Goal: Information Seeking & Learning: Learn about a topic

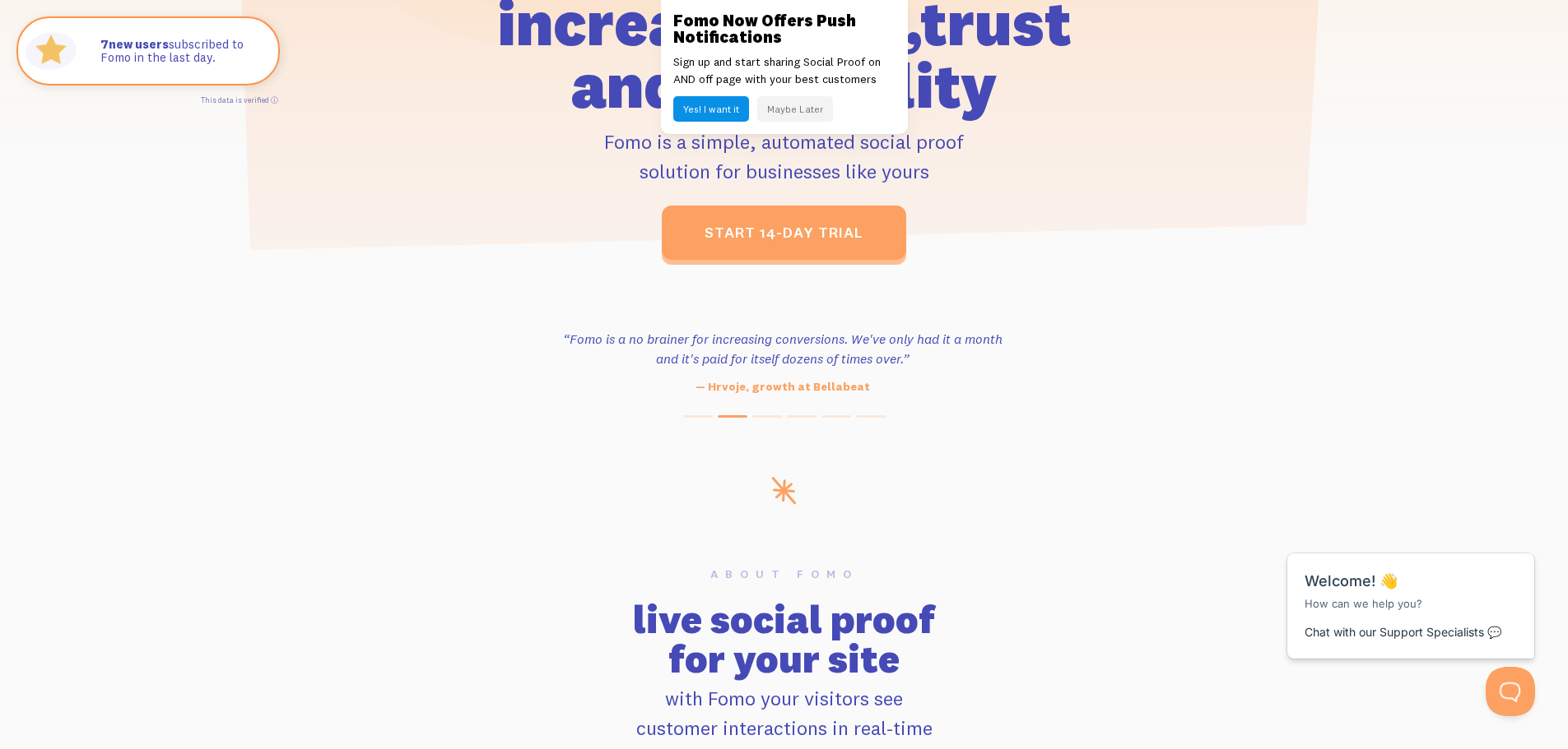
scroll to position [658, 0]
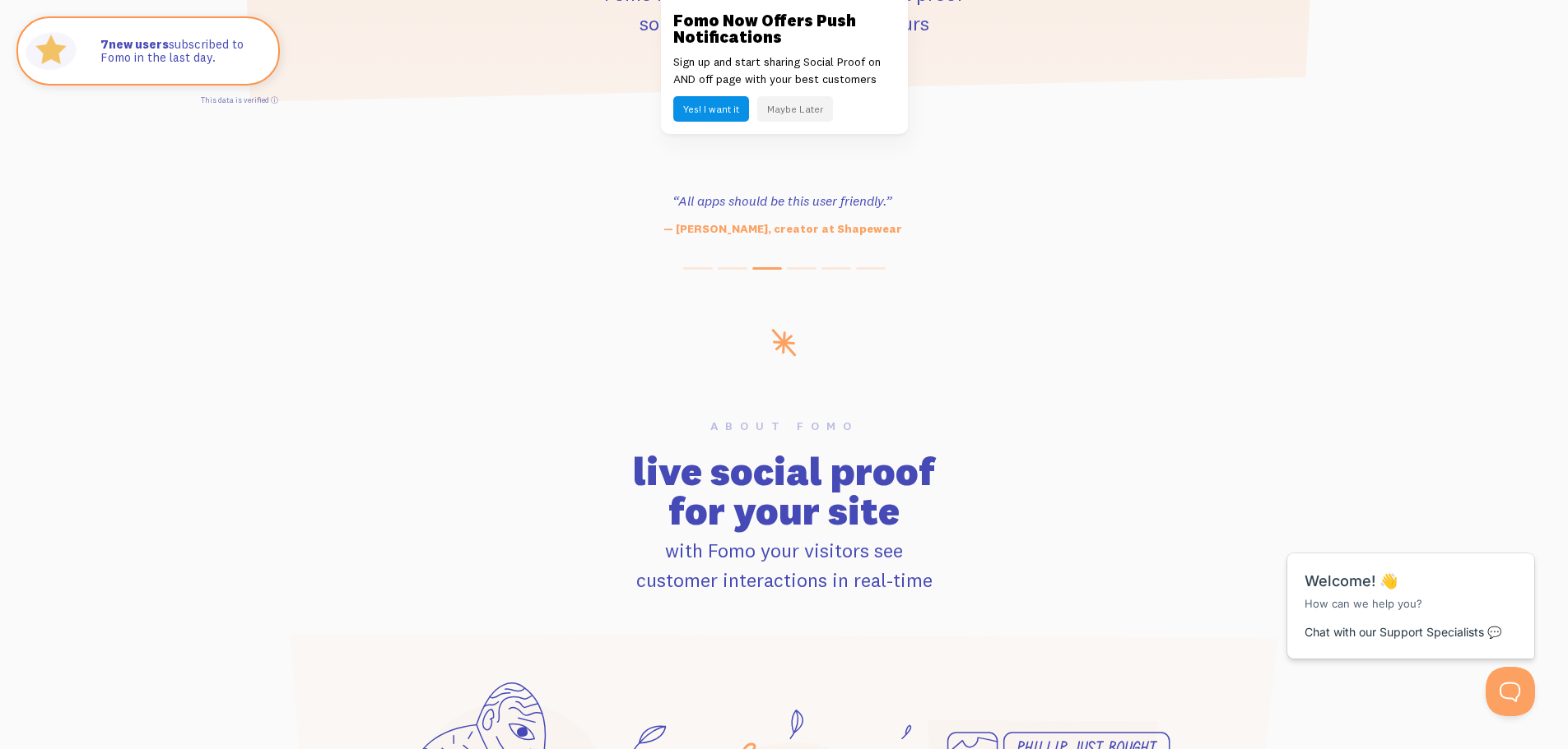
click at [787, 107] on button "Maybe Later" at bounding box center [795, 108] width 75 height 25
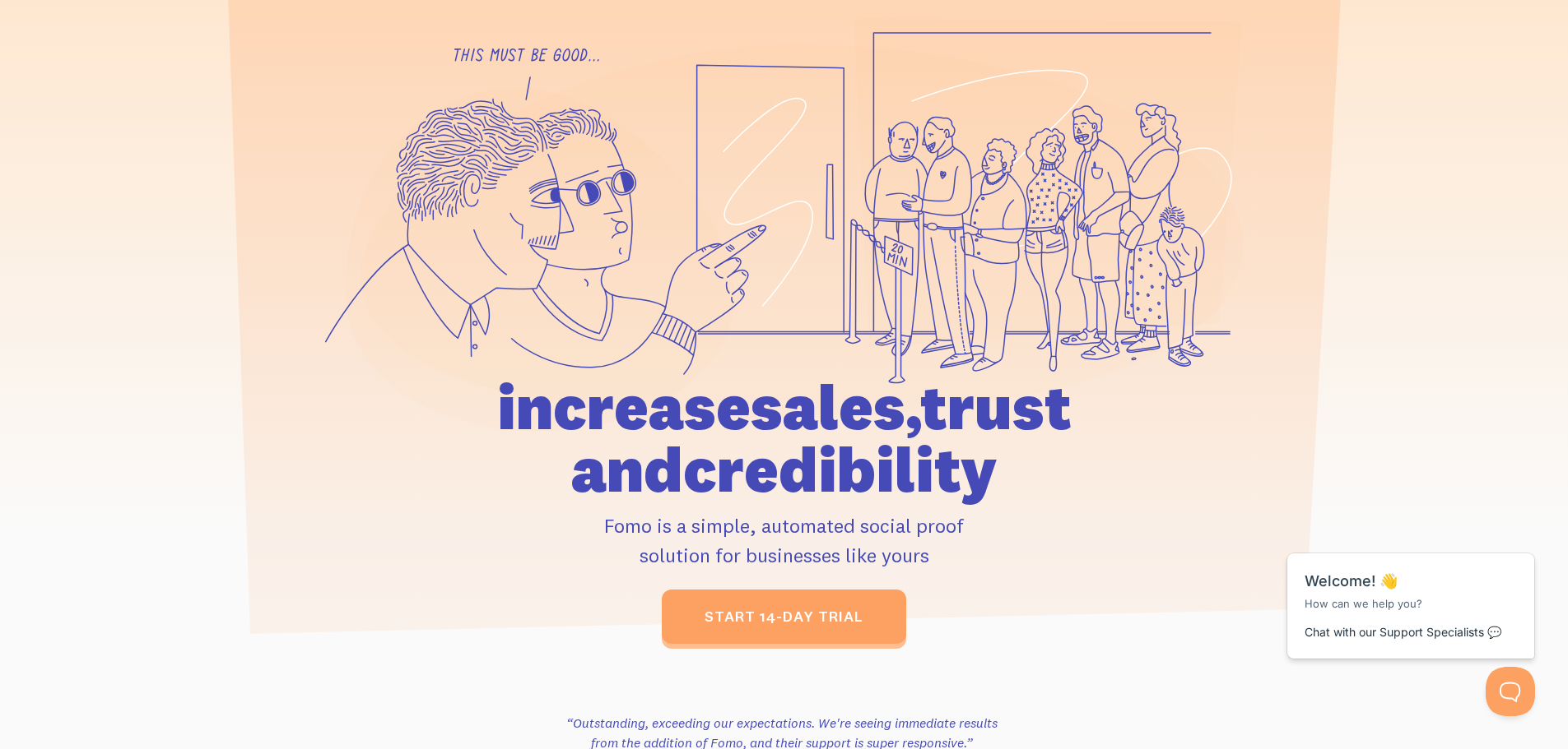
scroll to position [0, 0]
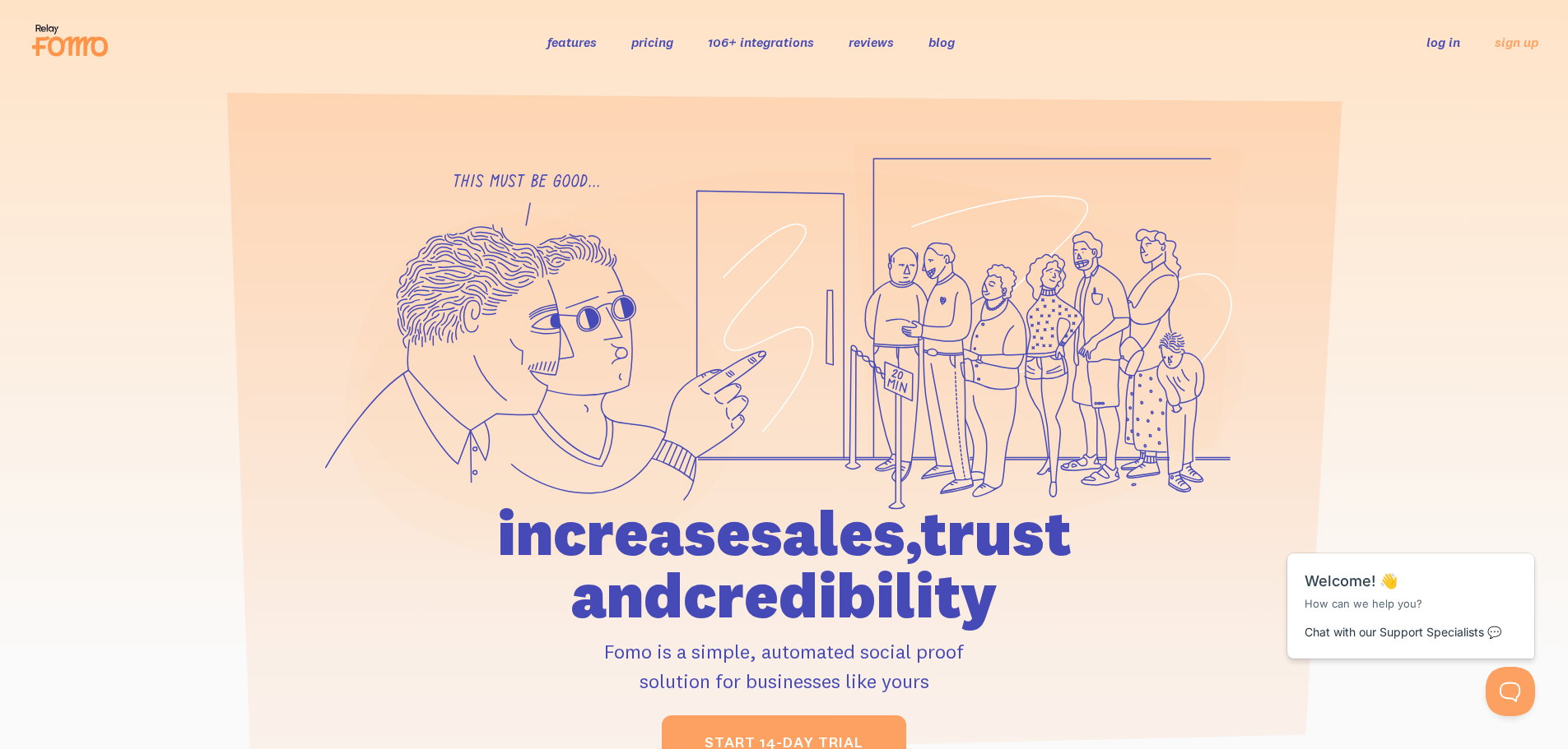
click at [797, 33] on li "106+ integrations" at bounding box center [760, 41] width 106 height 19
click at [796, 31] on div "features pricing 106+ integrations reviews blog log in sign up log in sign up" at bounding box center [784, 42] width 1509 height 45
click at [793, 36] on link "106+ integrations" at bounding box center [760, 42] width 106 height 16
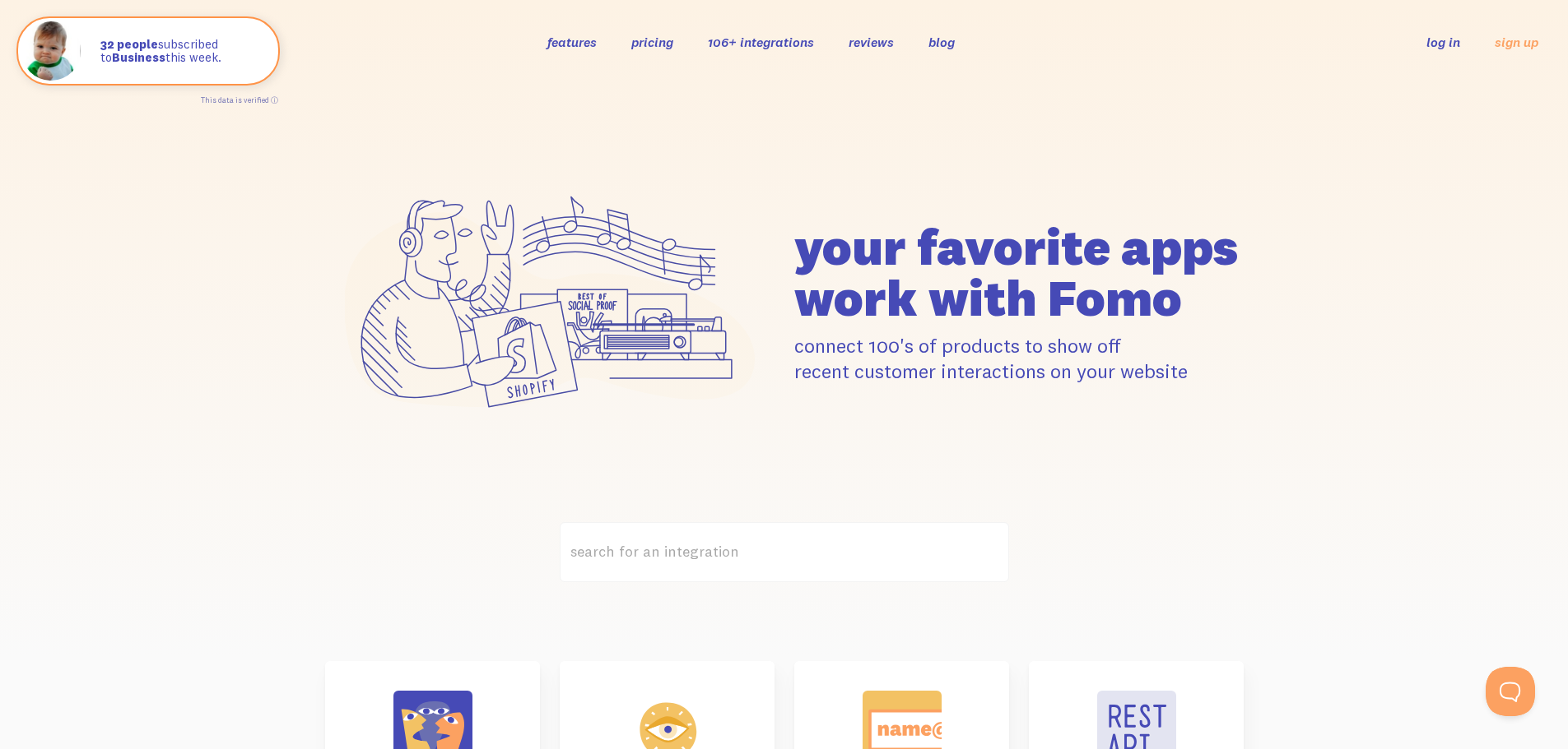
click at [635, 39] on link "pricing" at bounding box center [652, 42] width 42 height 16
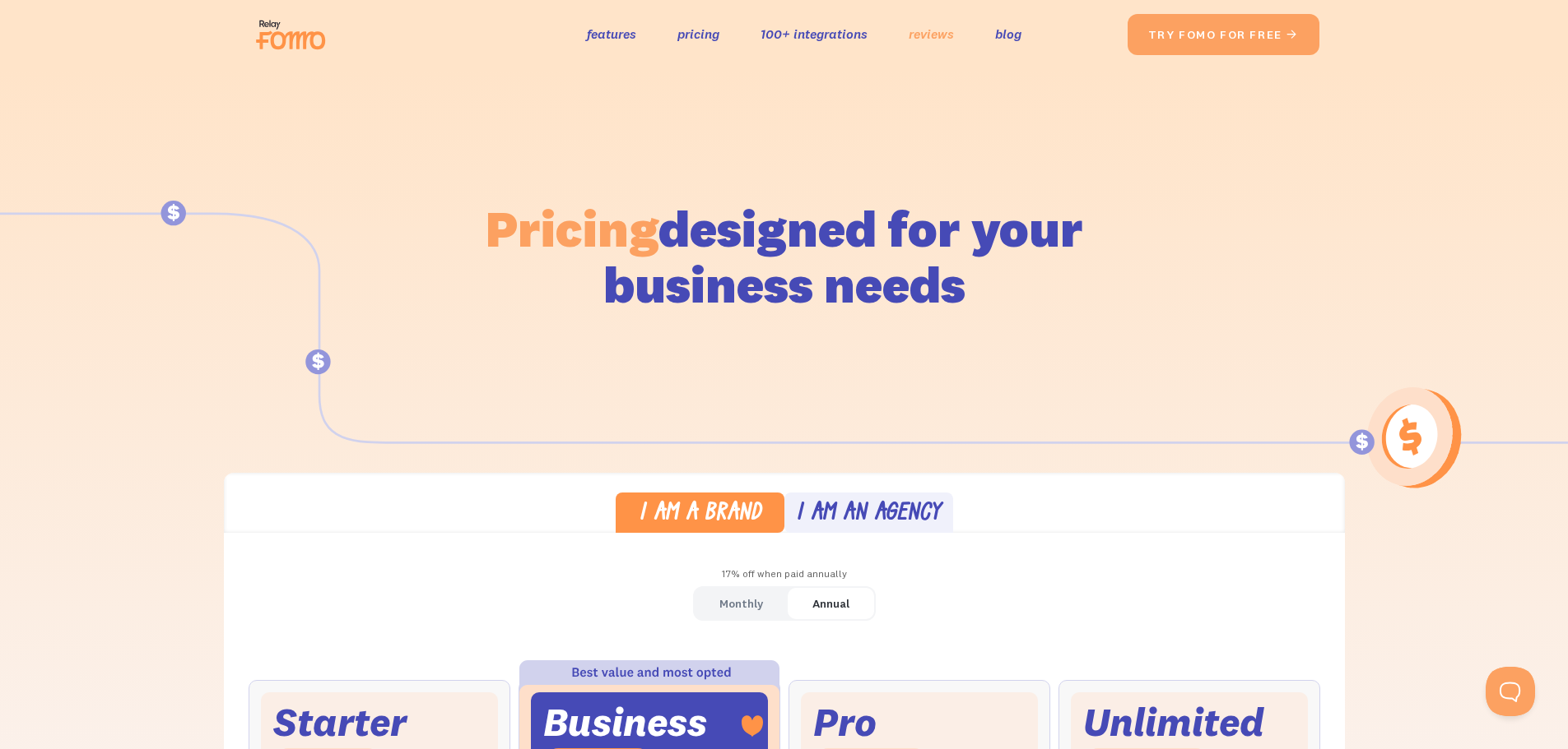
click at [914, 35] on link "reviews" at bounding box center [931, 34] width 45 height 24
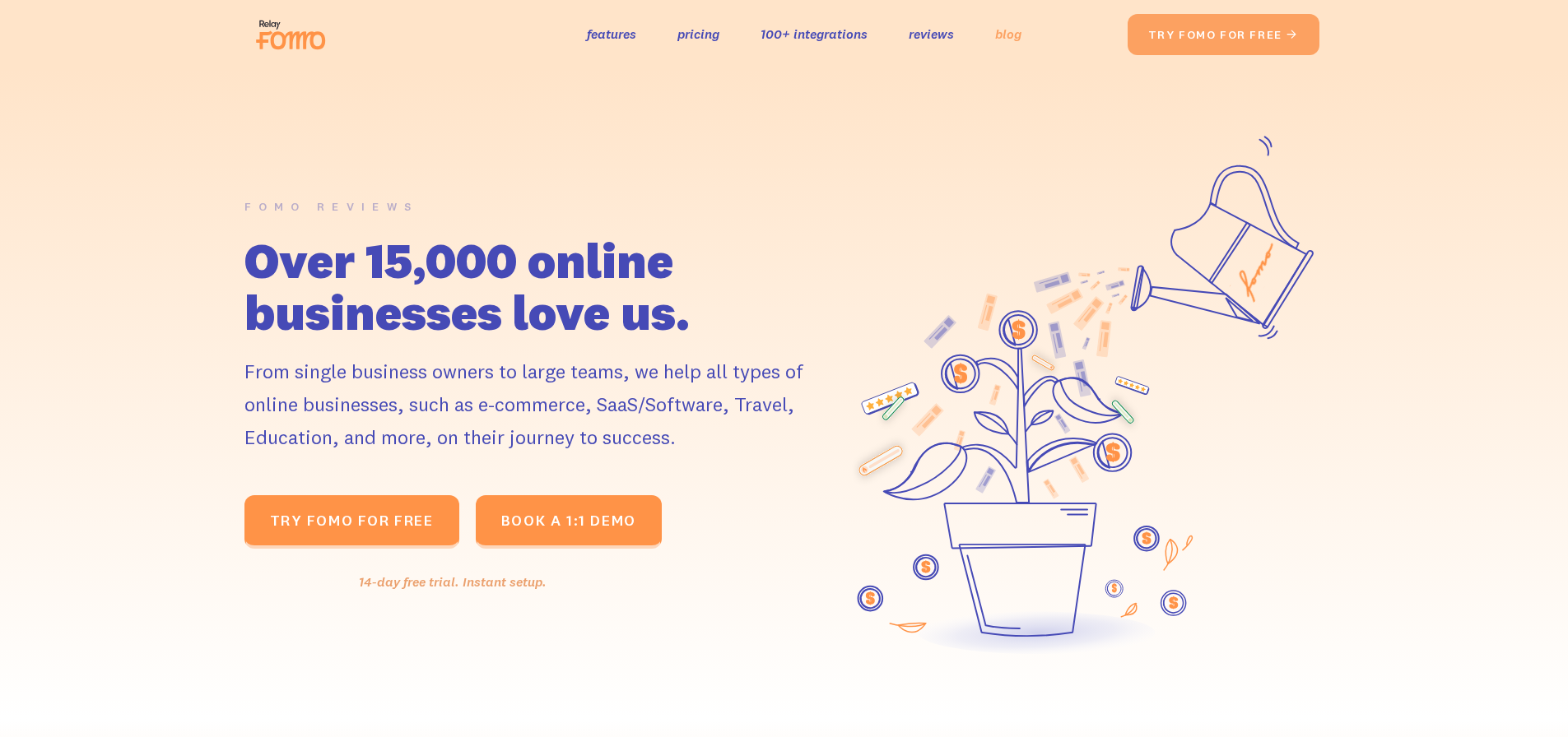
click at [1001, 33] on link "blog" at bounding box center [1008, 34] width 26 height 24
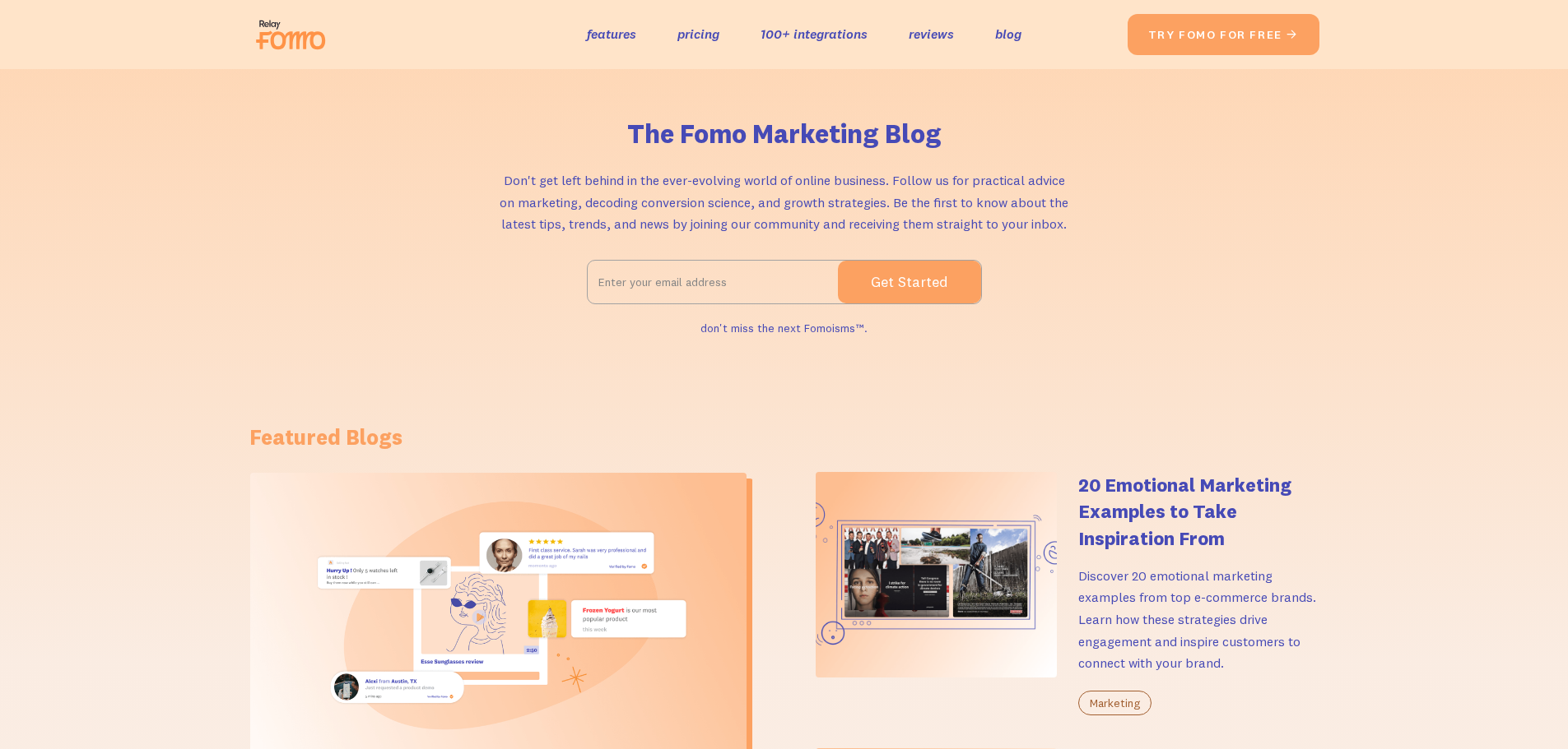
click at [611, 594] on img at bounding box center [498, 618] width 497 height 290
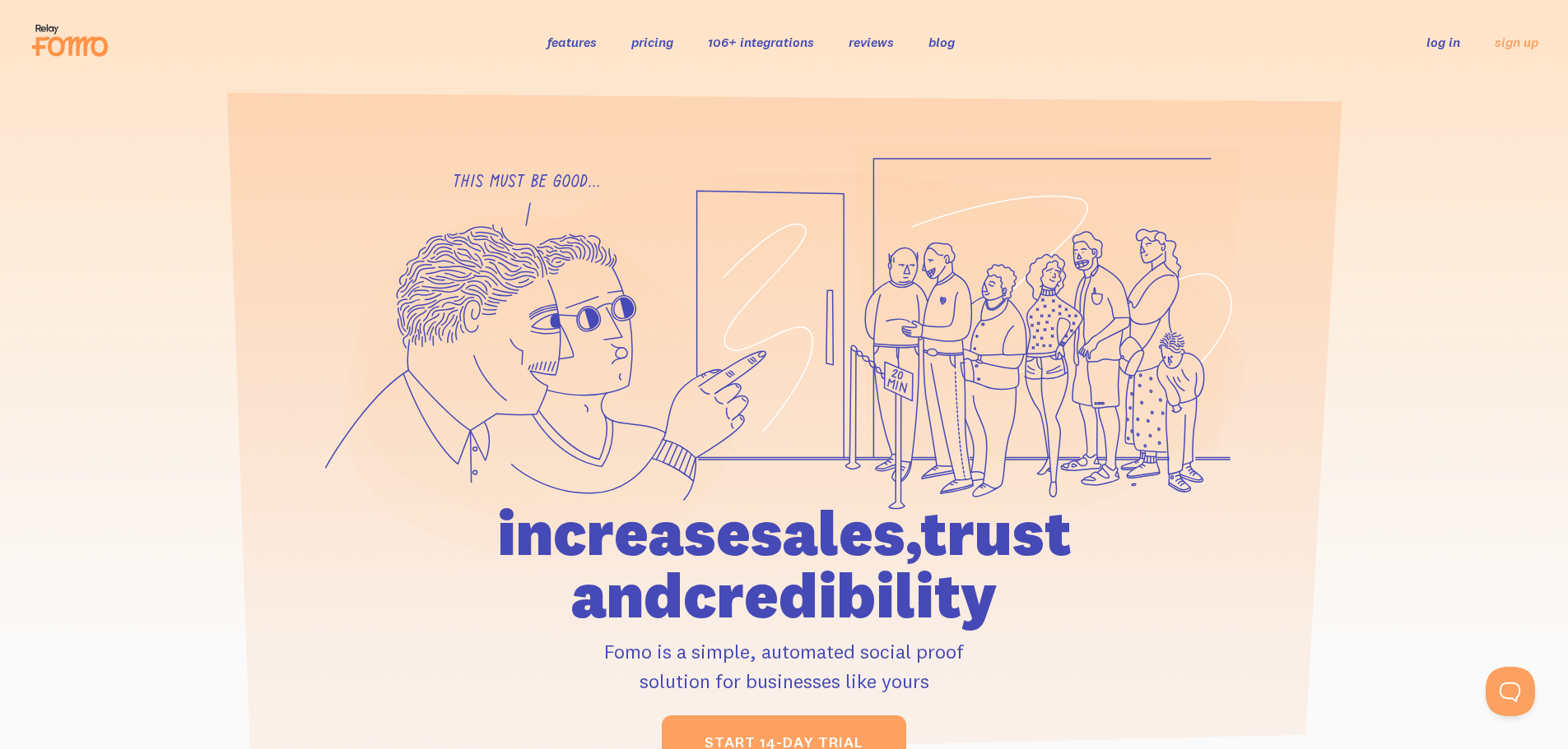
click at [645, 43] on link "pricing" at bounding box center [652, 42] width 42 height 16
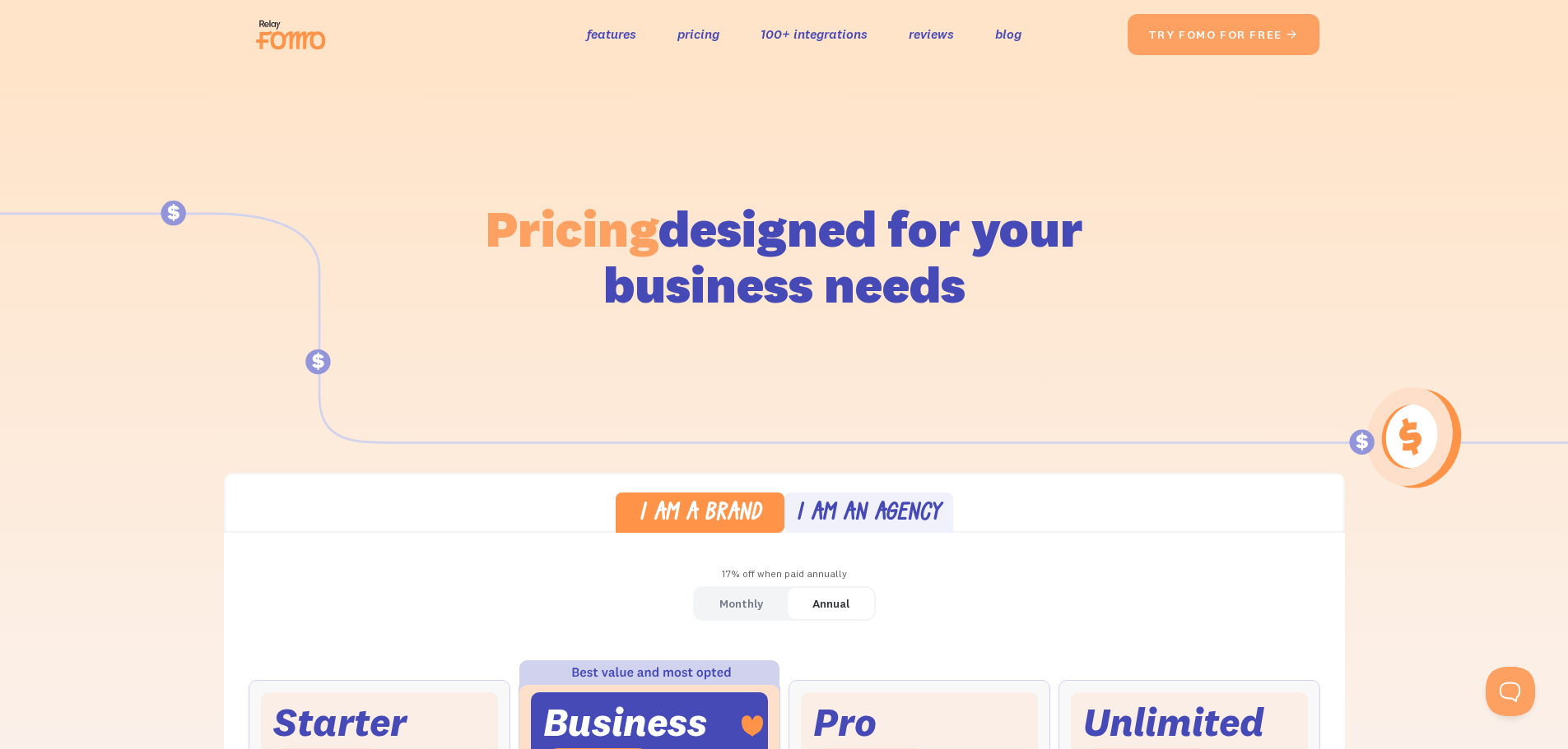
click at [282, 41] on img at bounding box center [295, 34] width 92 height 53
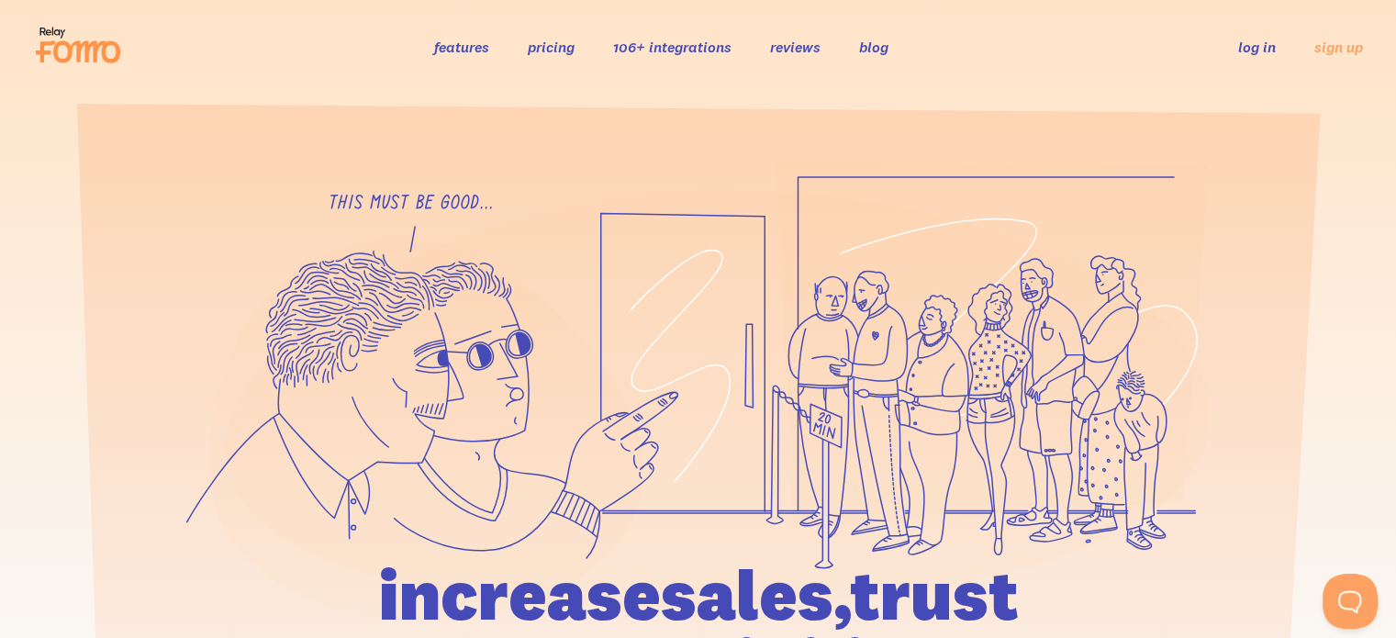
click at [550, 51] on link "pricing" at bounding box center [551, 47] width 47 height 18
